Goal: Find specific page/section: Find specific page/section

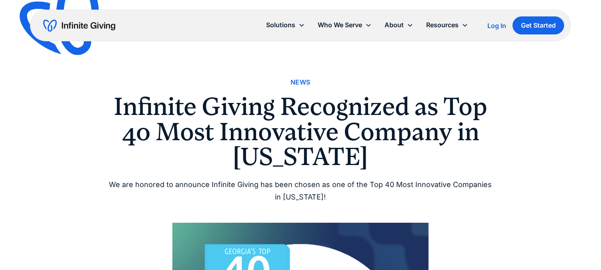
scroll to position [1182, 0]
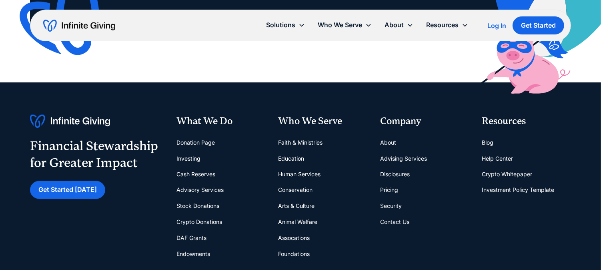
click at [204, 134] on link "Donation Page" at bounding box center [195, 142] width 38 height 16
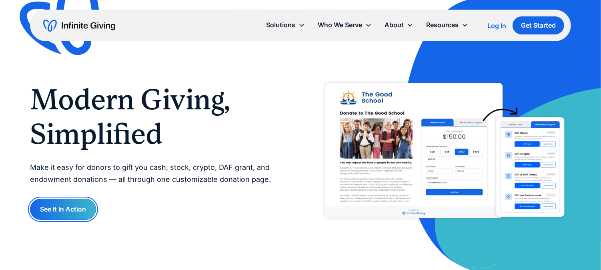
click at [46, 220] on link "See It In Action" at bounding box center [63, 208] width 66 height 21
